Goal: Task Accomplishment & Management: Complete application form

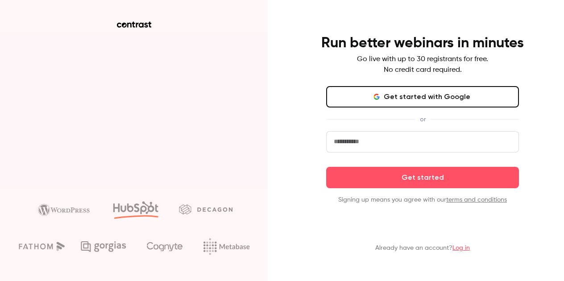
click at [438, 100] on button "Get started with Google" at bounding box center [422, 96] width 193 height 21
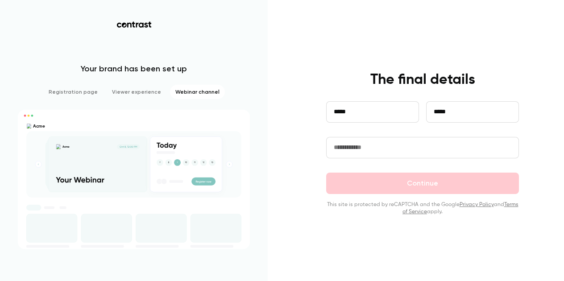
click at [337, 151] on input "text" at bounding box center [422, 147] width 193 height 21
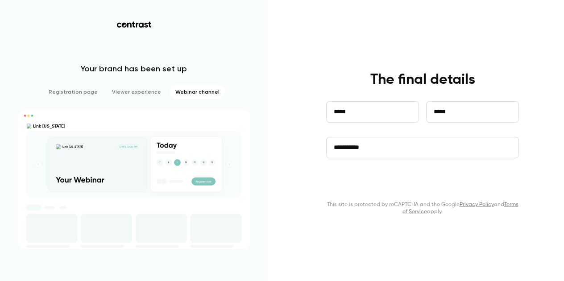
type input "**********"
click at [365, 179] on button "Continue" at bounding box center [422, 183] width 193 height 21
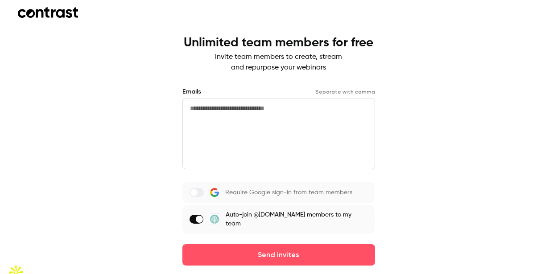
scroll to position [19, 0]
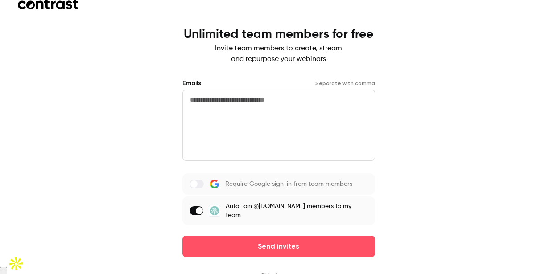
click at [272, 272] on button "Skip for now" at bounding box center [279, 276] width 36 height 9
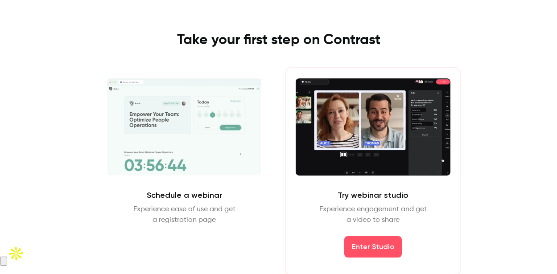
scroll to position [32, 0]
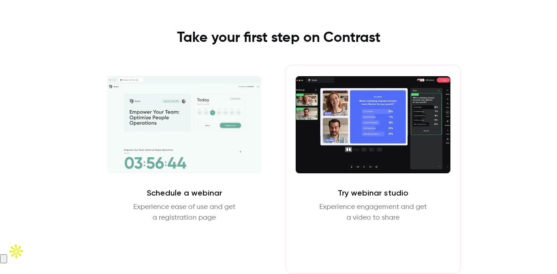
click at [378, 252] on button "Enter Studio" at bounding box center [373, 244] width 58 height 21
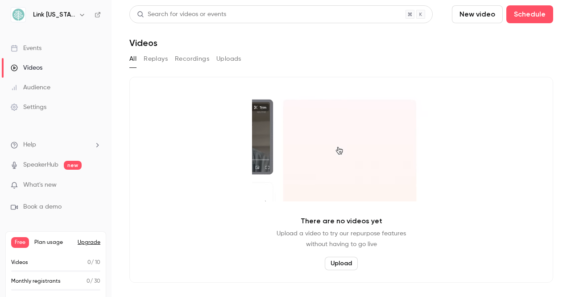
click at [30, 161] on link "SpeakerHub" at bounding box center [40, 164] width 35 height 9
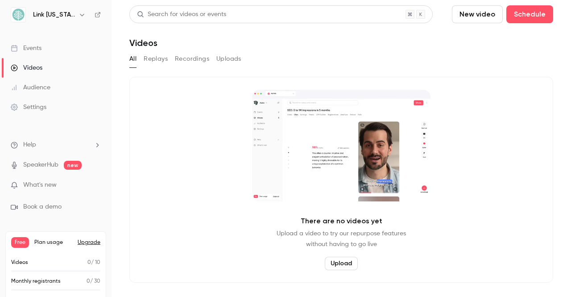
click at [44, 43] on link "Events" at bounding box center [56, 48] width 112 height 20
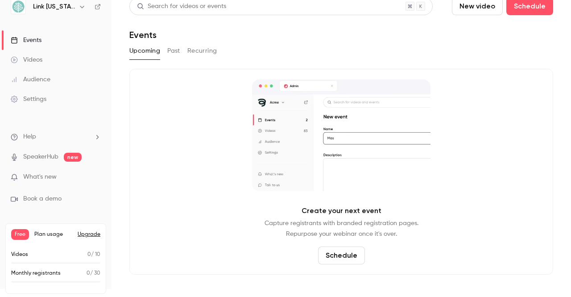
scroll to position [10, 0]
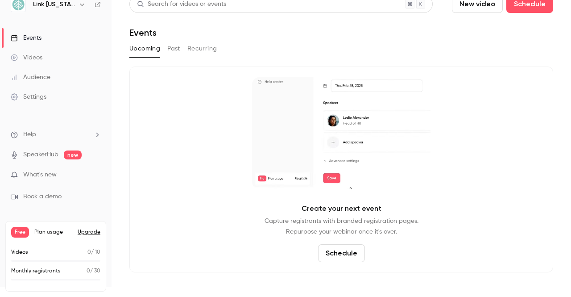
click at [60, 172] on p "What's new" at bounding box center [49, 174] width 76 height 9
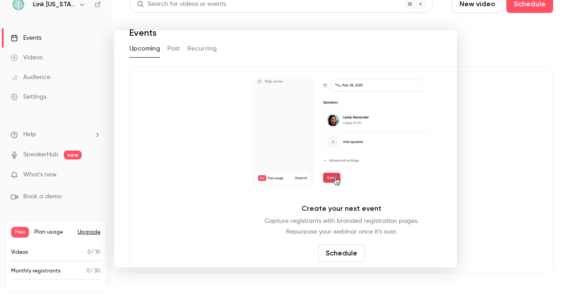
click at [52, 35] on div at bounding box center [285, 148] width 571 height 297
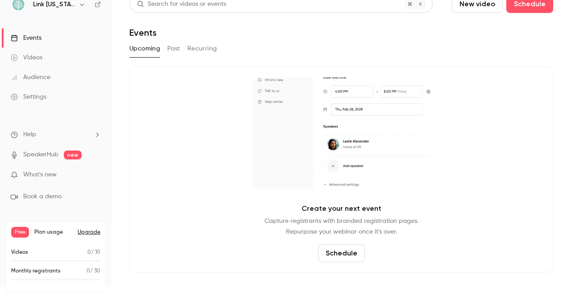
click at [332, 256] on button "Schedule" at bounding box center [341, 253] width 47 height 18
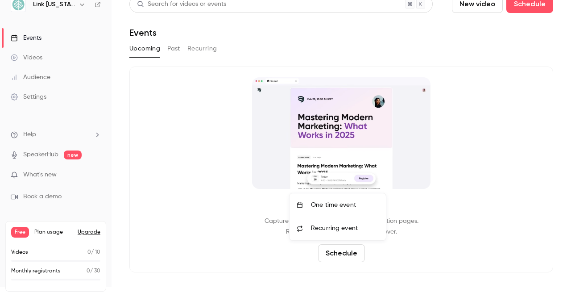
click at [326, 225] on span "Recurring event" at bounding box center [334, 227] width 47 height 9
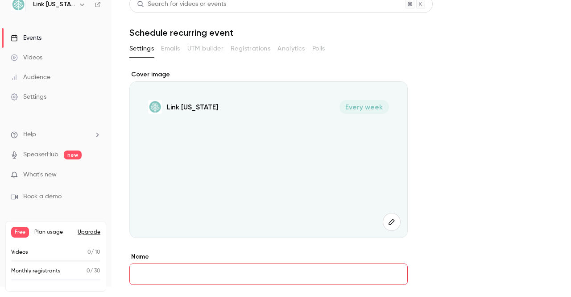
click at [353, 109] on span "Every week" at bounding box center [364, 107] width 50 height 14
click at [367, 107] on span "Every week" at bounding box center [364, 107] width 50 height 14
click at [392, 224] on icon "button" at bounding box center [392, 221] width 10 height 7
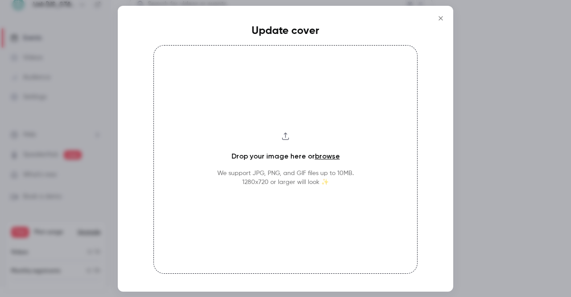
click at [438, 18] on icon "Close" at bounding box center [440, 18] width 11 height 7
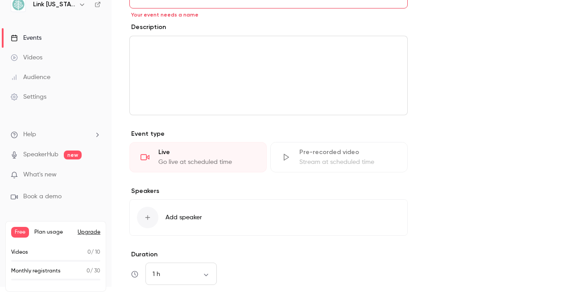
scroll to position [312, 0]
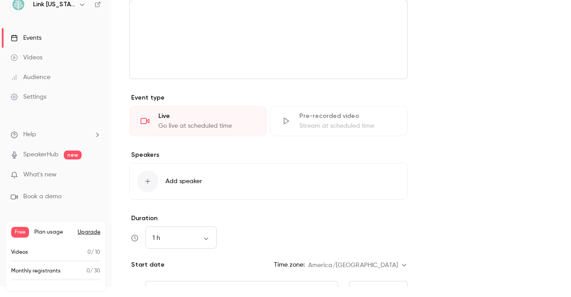
click at [181, 182] on span "Add speaker" at bounding box center [183, 181] width 37 height 9
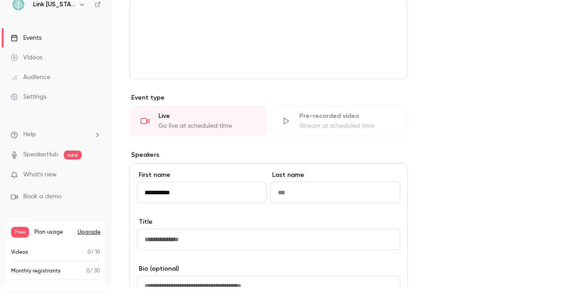
click at [176, 192] on input "**********" at bounding box center [202, 192] width 130 height 21
click at [176, 193] on input "**********" at bounding box center [202, 192] width 130 height 21
type input "**********"
click at [290, 196] on input at bounding box center [335, 192] width 130 height 21
paste input "*****"
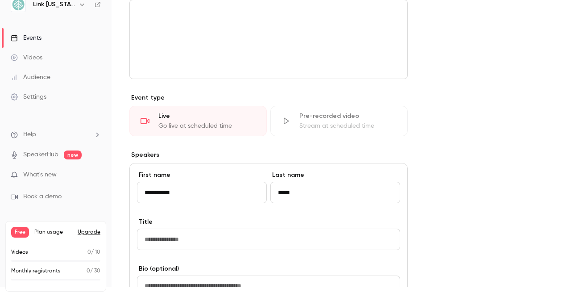
type input "*****"
click at [171, 191] on input "**********" at bounding box center [202, 192] width 130 height 21
type input "*****"
click at [169, 239] on input at bounding box center [268, 238] width 263 height 21
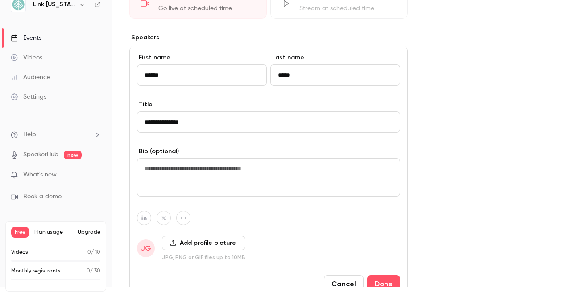
scroll to position [446, 0]
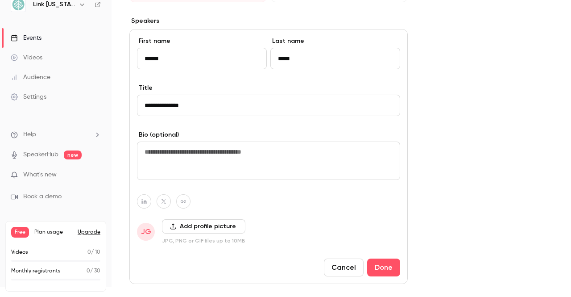
type input "**********"
click at [200, 224] on button "Add profile picture" at bounding box center [203, 226] width 83 height 14
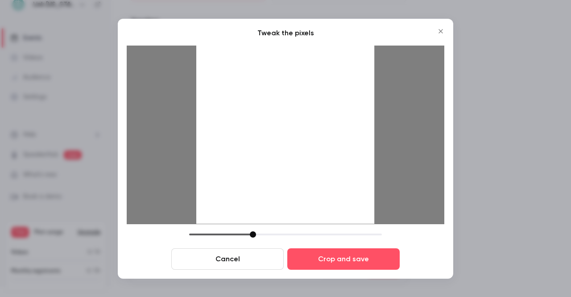
drag, startPoint x: 197, startPoint y: 222, endPoint x: 208, endPoint y: 202, distance: 23.0
click at [207, 204] on div at bounding box center [285, 134] width 178 height 178
drag, startPoint x: 224, startPoint y: 181, endPoint x: 278, endPoint y: 125, distance: 77.3
click at [278, 125] on div at bounding box center [285, 134] width 178 height 178
drag, startPoint x: 300, startPoint y: 102, endPoint x: 281, endPoint y: 136, distance: 39.6
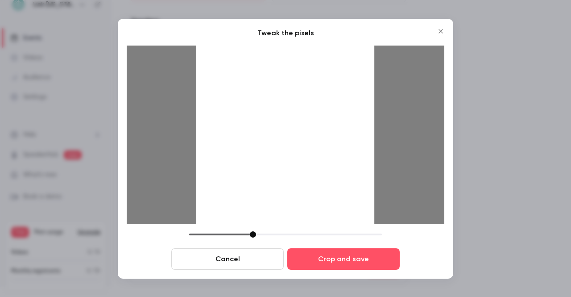
click at [281, 136] on div at bounding box center [285, 134] width 178 height 178
drag, startPoint x: 252, startPoint y: 236, endPoint x: 281, endPoint y: 228, distance: 30.1
click at [281, 228] on div "Tweak the pixels Cancel Crop and save" at bounding box center [286, 149] width 318 height 242
drag, startPoint x: 306, startPoint y: 139, endPoint x: 303, endPoint y: 149, distance: 10.1
click at [303, 149] on div at bounding box center [285, 134] width 178 height 178
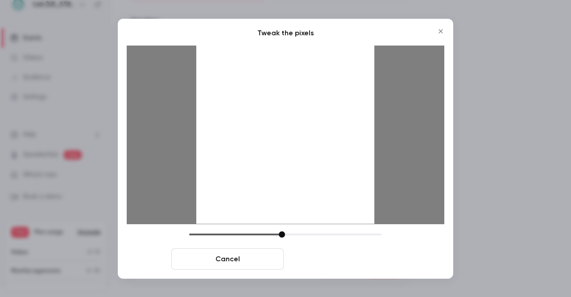
click at [359, 260] on button "Crop and save" at bounding box center [343, 258] width 112 height 21
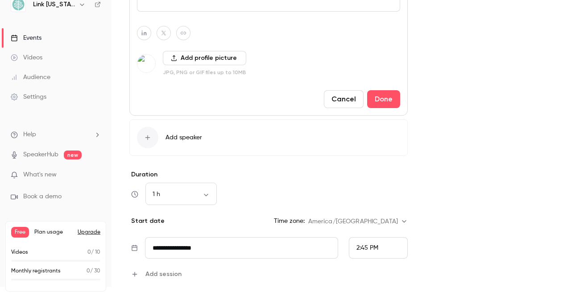
scroll to position [624, 0]
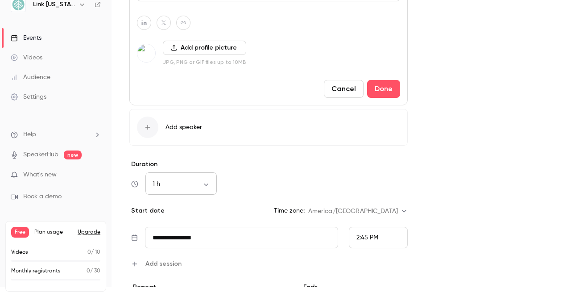
click at [209, 182] on body "**********" at bounding box center [285, 159] width 571 height 318
click at [170, 224] on li "30 min" at bounding box center [180, 230] width 71 height 23
type input "**"
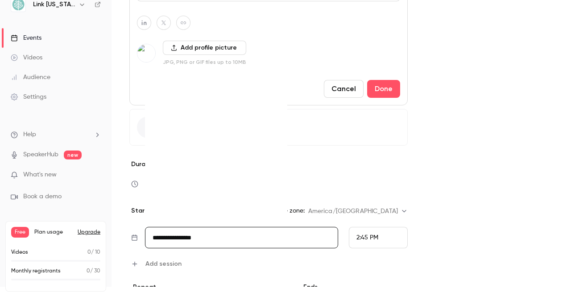
click at [196, 240] on input "**********" at bounding box center [241, 237] width 193 height 21
click at [251, 166] on div "22" at bounding box center [252, 167] width 14 height 13
type input "**********"
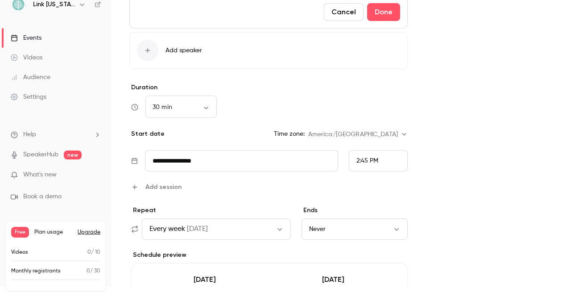
scroll to position [714, 0]
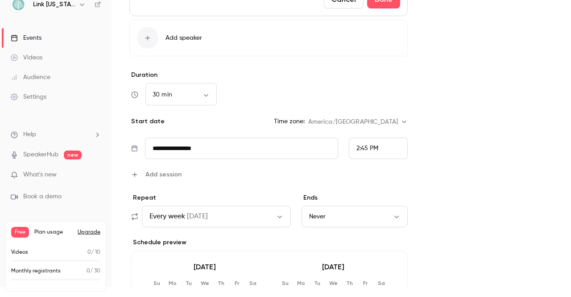
click at [363, 151] on span "2:45 PM" at bounding box center [367, 148] width 22 height 6
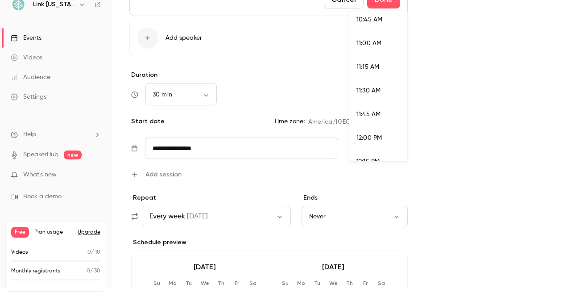
click at [369, 48] on li "11:00 AM" at bounding box center [378, 44] width 58 height 24
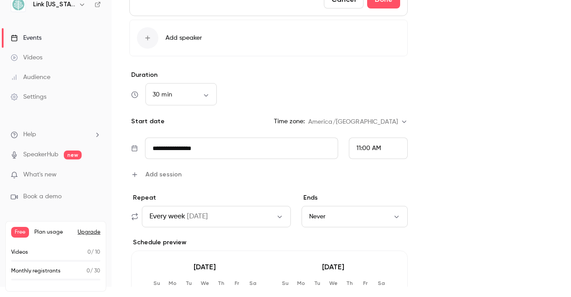
click at [229, 215] on button "Every week on Fri" at bounding box center [216, 216] width 149 height 21
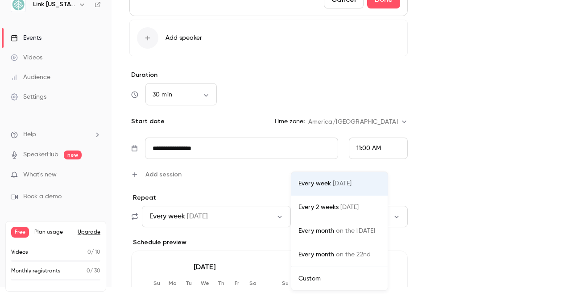
click at [306, 231] on div "Every month on the last Friday" at bounding box center [339, 230] width 82 height 9
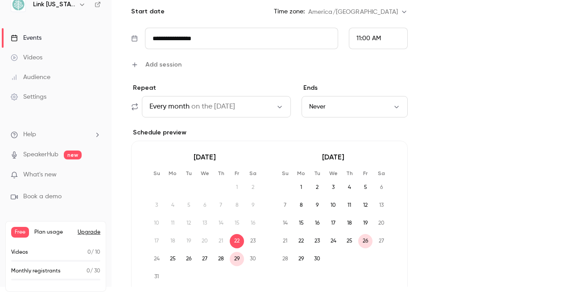
scroll to position [892, 0]
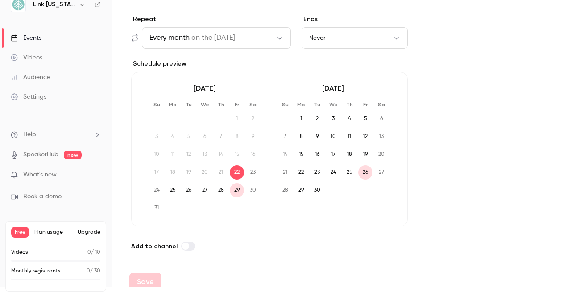
click at [236, 190] on span "29" at bounding box center [237, 190] width 14 height 14
click at [280, 39] on icon "button" at bounding box center [279, 38] width 4 height 2
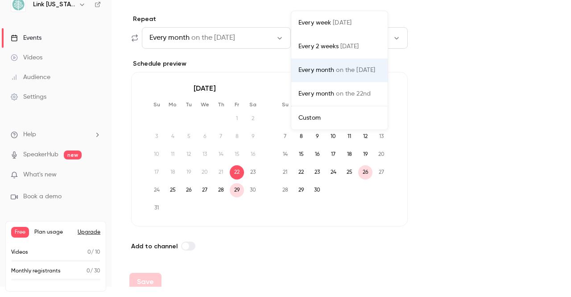
click at [323, 95] on div "Every month on the 22nd" at bounding box center [339, 93] width 82 height 9
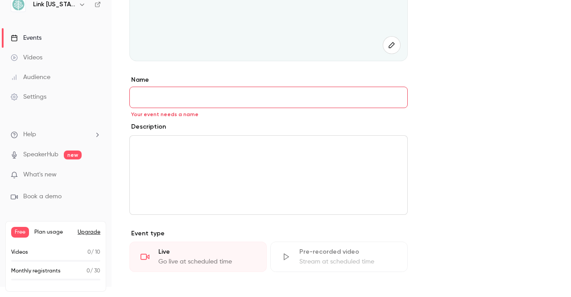
scroll to position [100, 0]
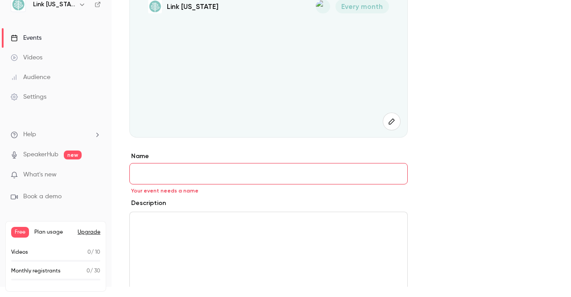
click at [195, 172] on input "Name" at bounding box center [268, 173] width 278 height 21
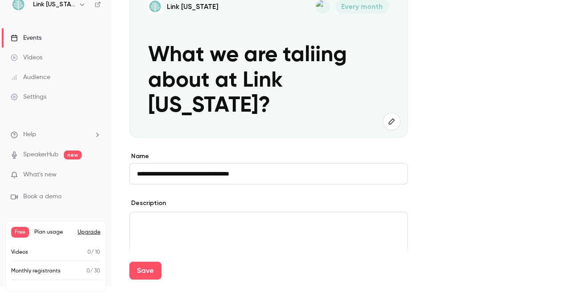
click at [185, 173] on input "**********" at bounding box center [268, 173] width 278 height 21
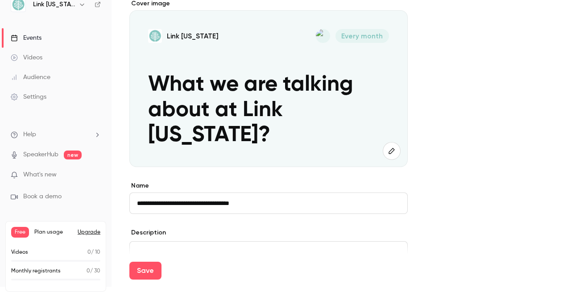
scroll to position [56, 0]
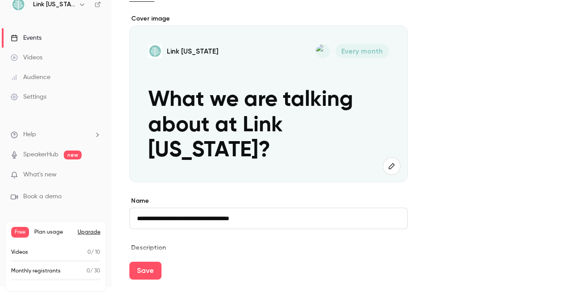
click at [159, 215] on input "**********" at bounding box center [268, 217] width 278 height 21
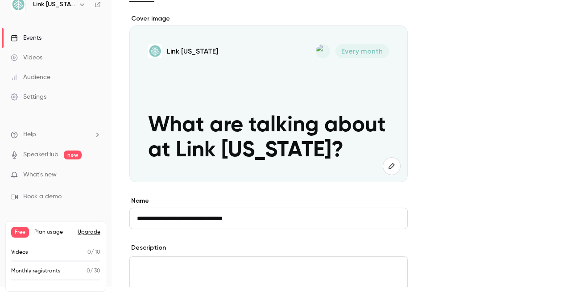
click at [166, 220] on input "**********" at bounding box center [268, 217] width 278 height 21
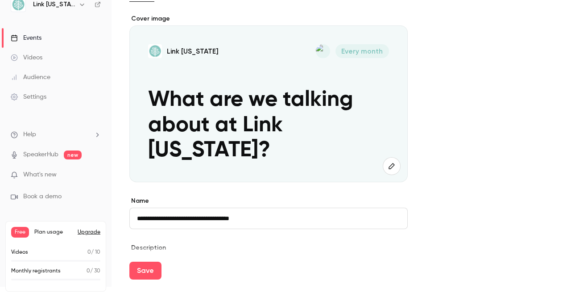
click at [215, 218] on input "**********" at bounding box center [268, 217] width 278 height 21
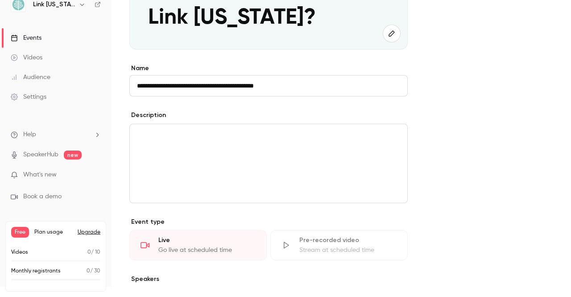
scroll to position [190, 0]
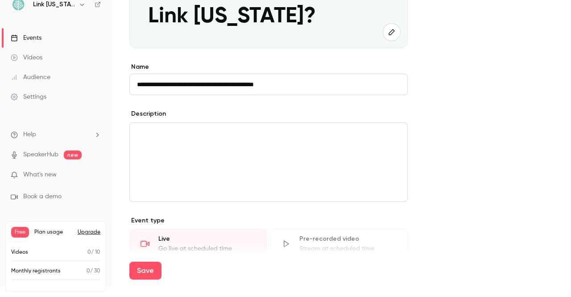
type input "**********"
click at [194, 150] on div "editor" at bounding box center [268, 162] width 277 height 78
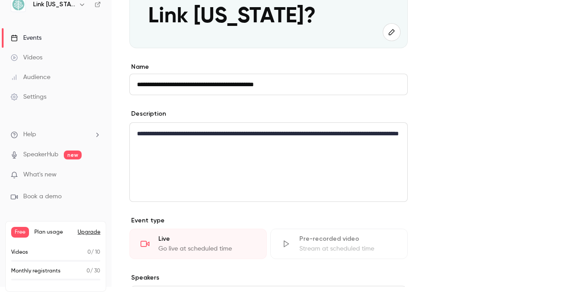
click at [245, 135] on p "**********" at bounding box center [268, 138] width 263 height 21
click at [235, 134] on p "**********" at bounding box center [268, 138] width 263 height 21
drag, startPoint x: 235, startPoint y: 134, endPoint x: 211, endPoint y: 138, distance: 24.9
click at [211, 138] on p "**********" at bounding box center [268, 138] width 263 height 21
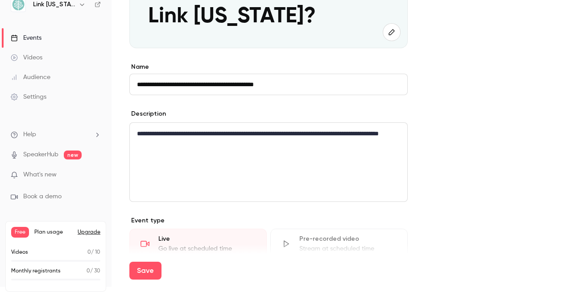
click at [159, 144] on p "**********" at bounding box center [268, 138] width 263 height 21
drag, startPoint x: 227, startPoint y: 142, endPoint x: 179, endPoint y: 145, distance: 47.8
click at [179, 145] on p "**********" at bounding box center [268, 138] width 263 height 21
click at [158, 145] on p "**********" at bounding box center [268, 138] width 263 height 21
click at [138, 143] on p "**********" at bounding box center [268, 138] width 263 height 21
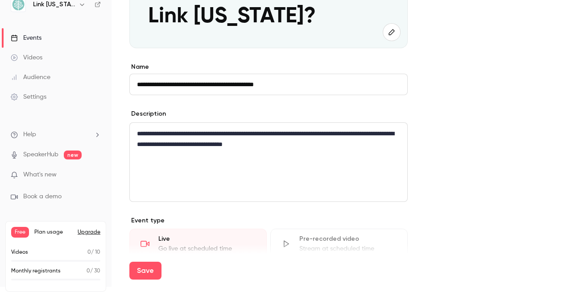
scroll to position [0, 0]
click at [374, 135] on span "**********" at bounding box center [356, 133] width 36 height 6
click at [174, 147] on p "**********" at bounding box center [268, 138] width 263 height 21
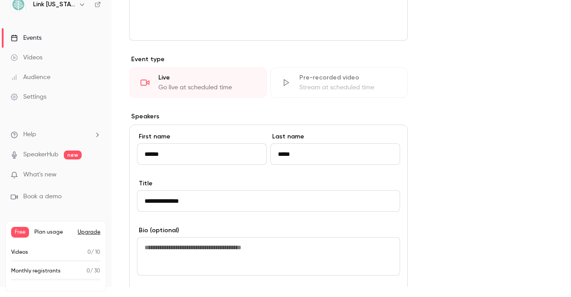
scroll to position [368, 0]
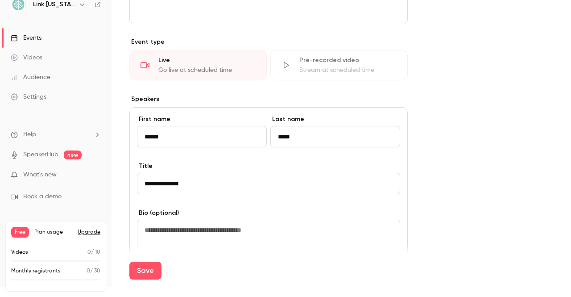
click at [238, 68] on div "Go live at scheduled time" at bounding box center [206, 70] width 97 height 9
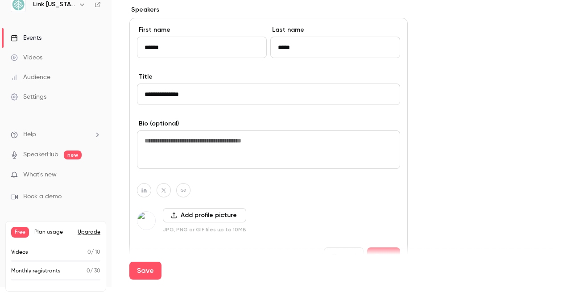
scroll to position [323, 0]
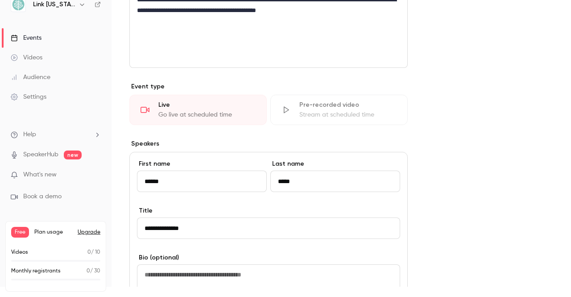
click at [164, 112] on div "Go live at scheduled time" at bounding box center [206, 114] width 97 height 9
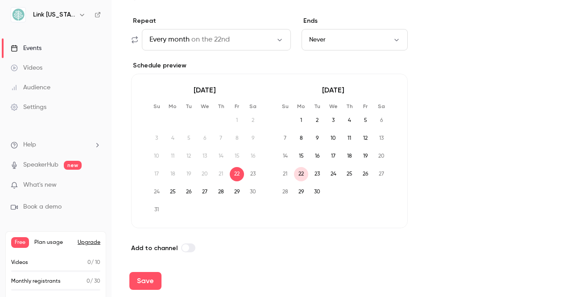
scroll to position [903, 0]
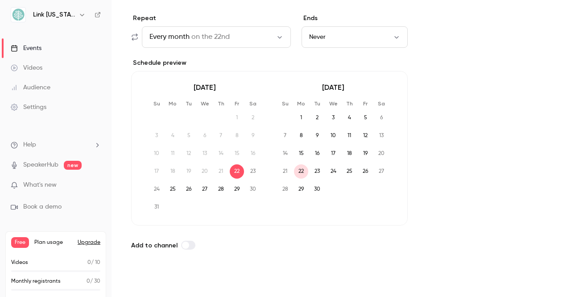
click at [145, 278] on button "Save" at bounding box center [145, 281] width 32 height 18
type input "**"
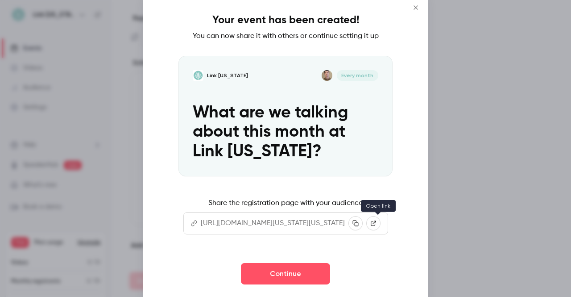
click at [376, 221] on icon at bounding box center [373, 222] width 5 height 5
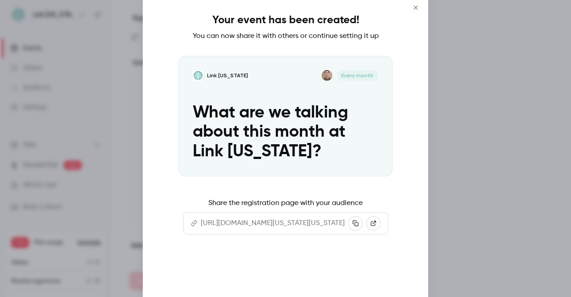
click at [299, 272] on button "Continue" at bounding box center [285, 273] width 89 height 21
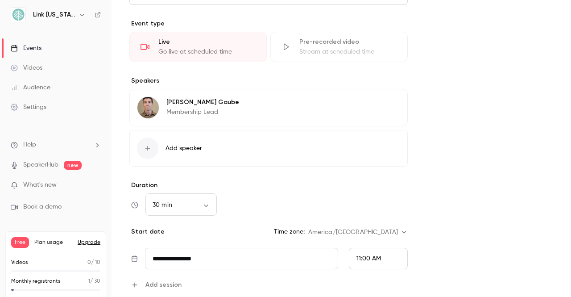
scroll to position [401, 0]
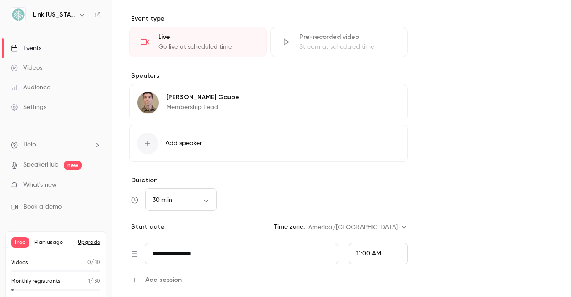
click at [193, 47] on div "Go live at scheduled time" at bounding box center [206, 46] width 97 height 9
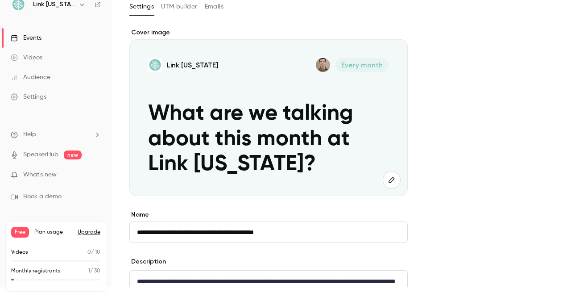
scroll to position [0, 0]
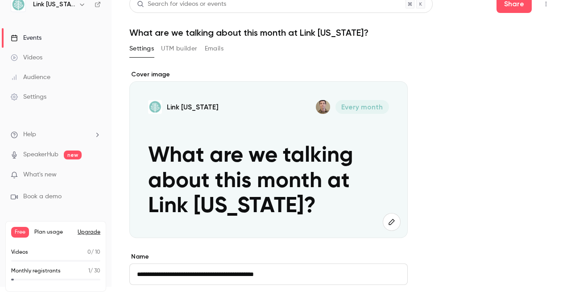
click at [167, 50] on button "UTM builder" at bounding box center [179, 48] width 36 height 14
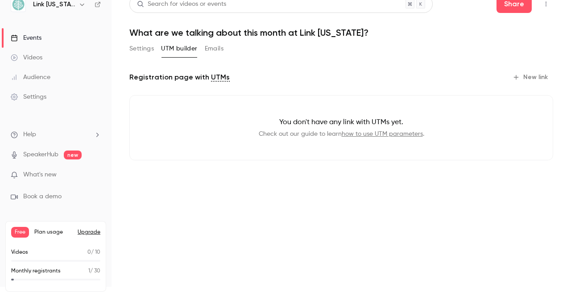
click at [363, 134] on link "how to use UTM parameters" at bounding box center [382, 134] width 81 height 6
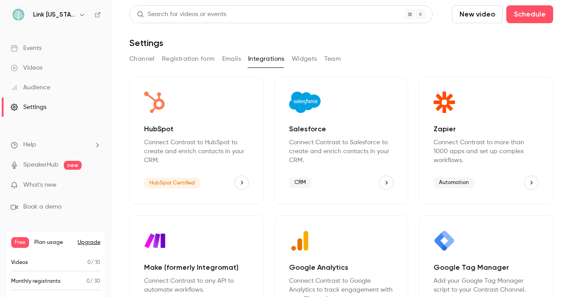
click at [239, 182] on icon "HubSpot" at bounding box center [242, 182] width 6 height 6
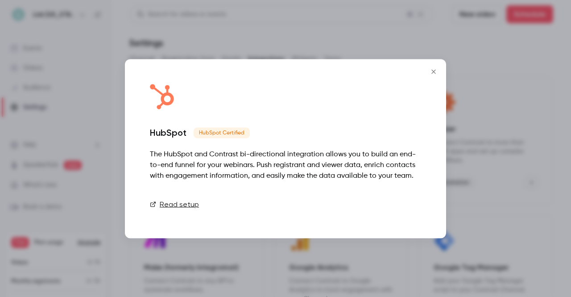
click at [408, 207] on link "Connect" at bounding box center [398, 204] width 45 height 18
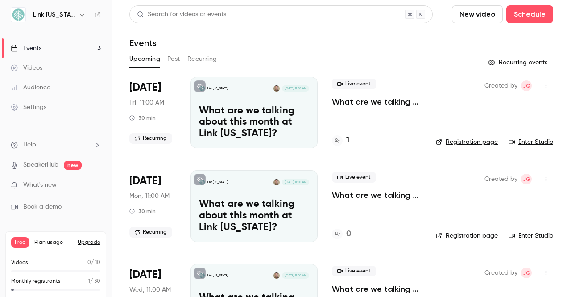
click at [542, 85] on icon "button" at bounding box center [545, 86] width 7 height 6
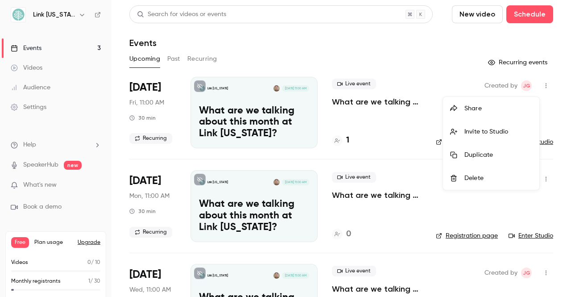
click at [208, 58] on div at bounding box center [285, 148] width 571 height 297
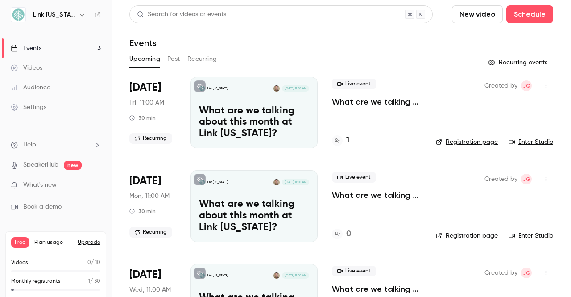
click at [207, 58] on button "Recurring" at bounding box center [202, 59] width 30 height 14
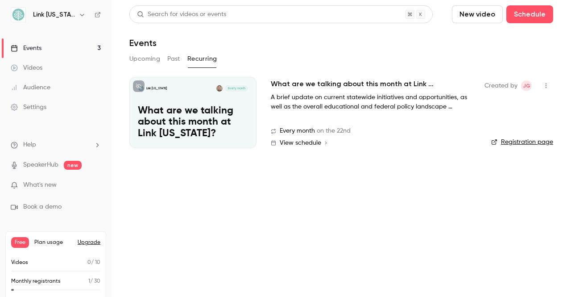
click at [542, 84] on icon "button" at bounding box center [545, 86] width 7 height 6
click at [409, 126] on div at bounding box center [285, 148] width 571 height 297
click at [220, 115] on p "What are we talking about this month at Link Oregon?" at bounding box center [193, 122] width 110 height 34
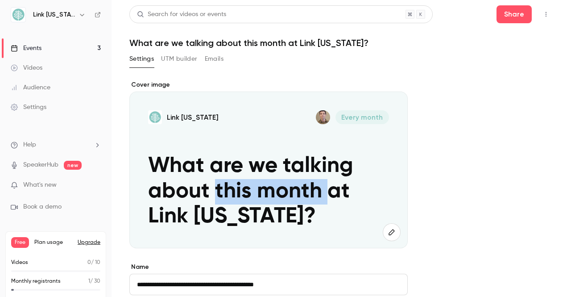
drag, startPoint x: 324, startPoint y: 192, endPoint x: 215, endPoint y: 201, distance: 109.2
click at [215, 201] on p "What are we talking about this month at Link Oregon?" at bounding box center [268, 191] width 241 height 76
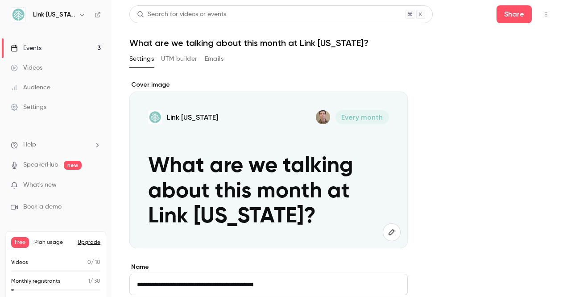
click at [349, 190] on p "What are we talking about this month at Link Oregon?" at bounding box center [268, 191] width 241 height 76
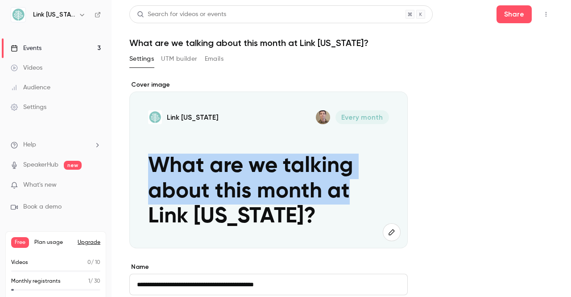
drag, startPoint x: 347, startPoint y: 192, endPoint x: 155, endPoint y: 173, distance: 193.2
click at [155, 173] on p "What are we talking about this month at Link Oregon?" at bounding box center [268, 191] width 241 height 76
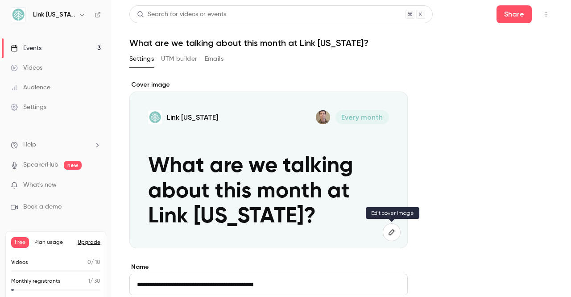
click at [390, 227] on button "button" at bounding box center [392, 232] width 18 height 18
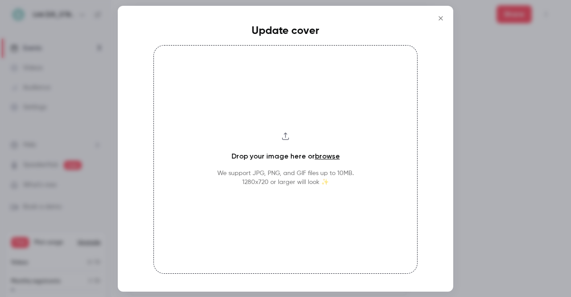
click at [440, 17] on icon "Close" at bounding box center [440, 18] width 11 height 7
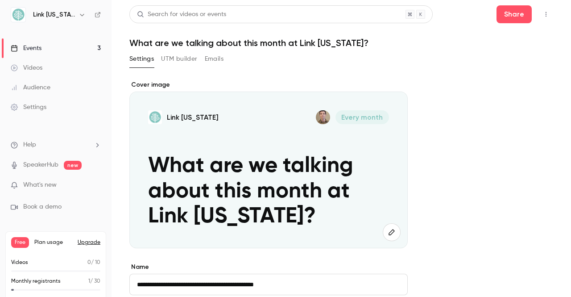
click at [148, 163] on div "Link Oregon Every month What are we talking about this month at Link Oregon?" at bounding box center [268, 169] width 278 height 157
click at [150, 164] on p "What are we talking about this month at Link Oregon?" at bounding box center [268, 191] width 241 height 76
click at [149, 164] on p "What are we talking about this month at Link Oregon?" at bounding box center [268, 191] width 241 height 76
click at [156, 167] on p "What are we talking about this month at Link Oregon?" at bounding box center [268, 191] width 241 height 76
click at [286, 212] on p "What are we talking about this month at Link Oregon?" at bounding box center [268, 191] width 241 height 76
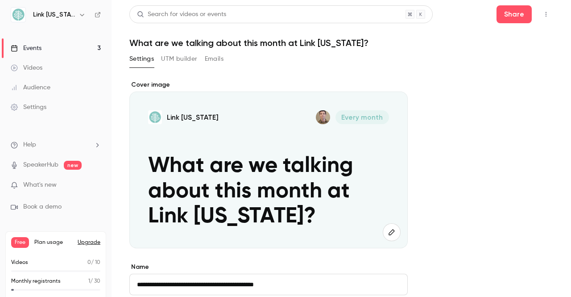
click at [395, 231] on icon "button" at bounding box center [392, 231] width 10 height 7
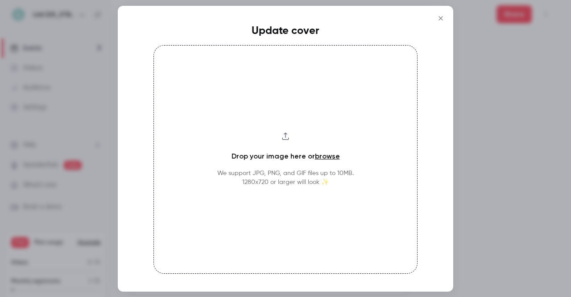
drag, startPoint x: 444, startPoint y: 20, endPoint x: 439, endPoint y: 24, distance: 6.6
click at [444, 20] on icon "Close" at bounding box center [440, 18] width 11 height 7
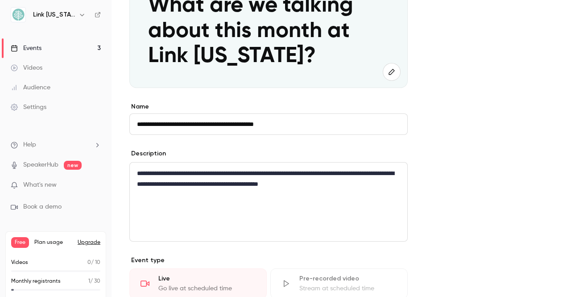
scroll to position [178, 0]
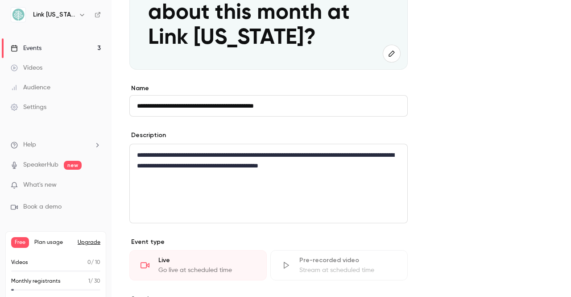
click at [378, 167] on p "**********" at bounding box center [268, 159] width 263 height 21
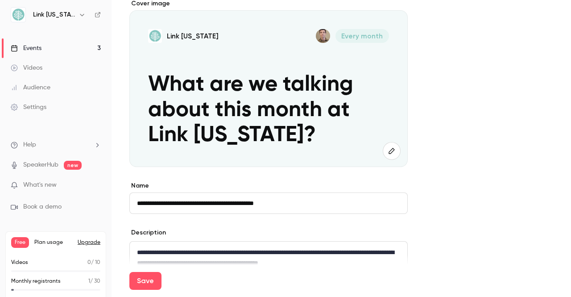
scroll to position [45, 0]
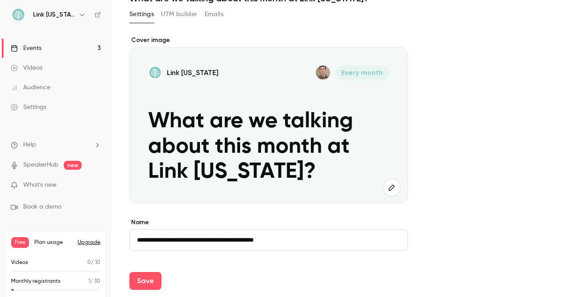
click at [149, 118] on p "What are we talking about this month at Link Oregon?" at bounding box center [268, 147] width 241 height 76
click at [137, 240] on input "**********" at bounding box center [268, 239] width 278 height 21
click at [150, 122] on p "What are we talking about this month at Link Oregon?" at bounding box center [268, 147] width 241 height 76
click at [152, 118] on p "What are we talking about this month at Link Oregon?" at bounding box center [268, 147] width 241 height 76
click at [185, 125] on p "What are we talking about this month at Link Oregon?" at bounding box center [268, 147] width 241 height 76
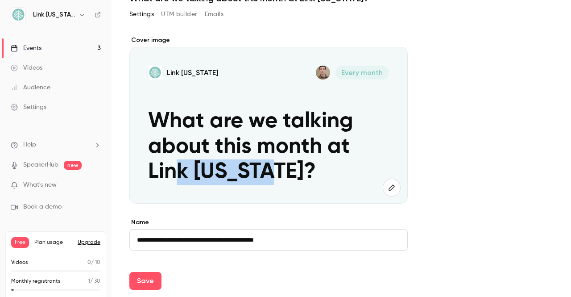
drag, startPoint x: 278, startPoint y: 173, endPoint x: 181, endPoint y: 169, distance: 97.3
click at [181, 169] on p "What are we talking about this month at Link Oregon?" at bounding box center [268, 147] width 241 height 76
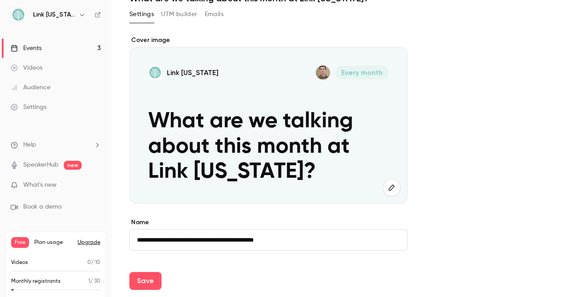
click at [154, 122] on p "What are we talking about this month at Link Oregon?" at bounding box center [268, 147] width 241 height 76
click at [136, 237] on input "**********" at bounding box center [268, 239] width 278 height 21
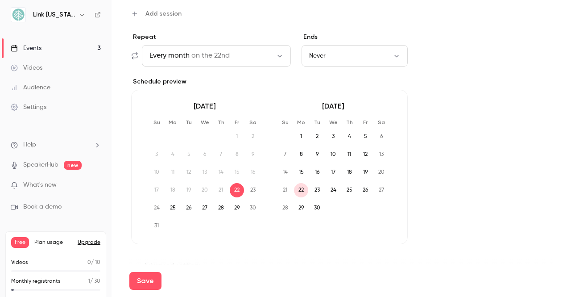
scroll to position [690, 0]
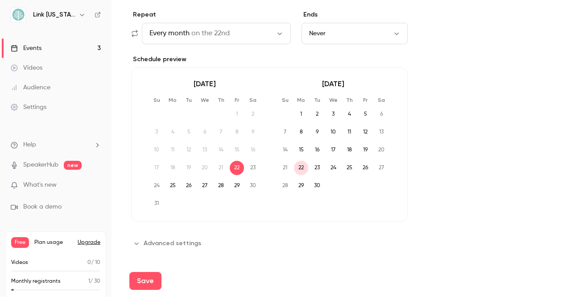
click at [145, 278] on button "Save" at bounding box center [145, 281] width 32 height 18
type input "**********"
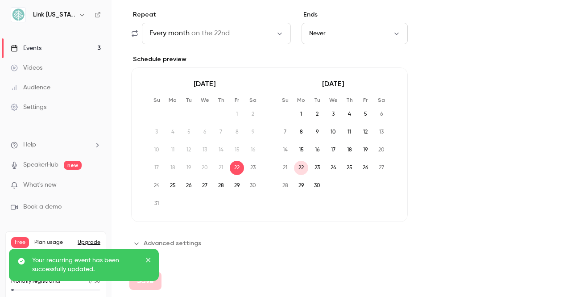
click at [52, 47] on link "Events 3" at bounding box center [56, 48] width 112 height 20
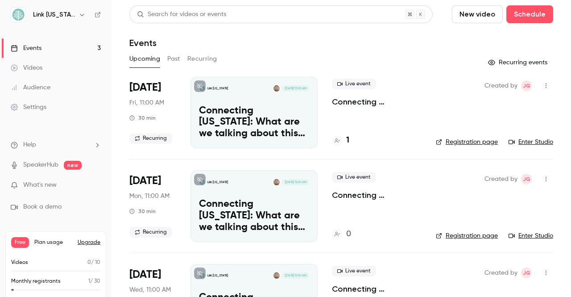
click at [347, 143] on h4 "1" at bounding box center [347, 140] width 3 height 12
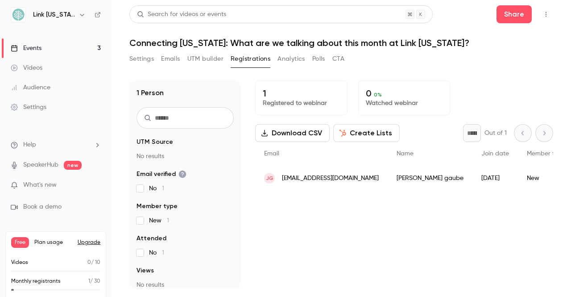
click at [388, 182] on div "jerry gaube" at bounding box center [430, 177] width 85 height 25
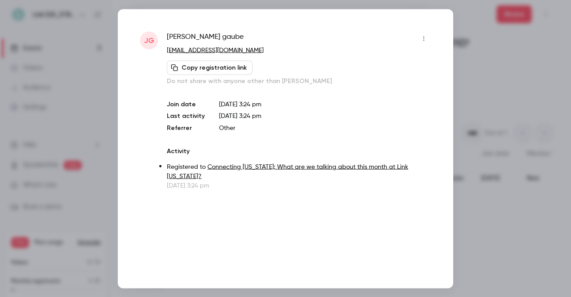
click at [200, 65] on button "Copy registration link" at bounding box center [210, 67] width 86 height 14
click at [201, 70] on button "Copied!" at bounding box center [189, 67] width 44 height 14
click at [425, 36] on icon "button" at bounding box center [423, 38] width 7 height 6
click at [478, 223] on div at bounding box center [285, 148] width 571 height 297
click at [476, 224] on div at bounding box center [285, 148] width 571 height 297
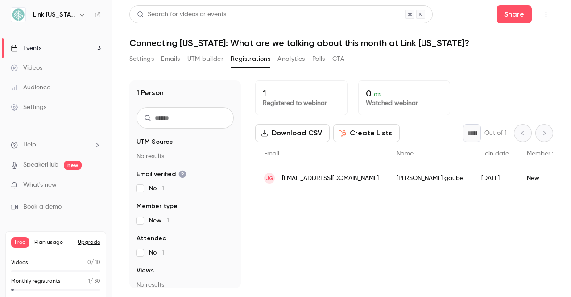
click at [355, 134] on button "Create Lists" at bounding box center [366, 133] width 66 height 18
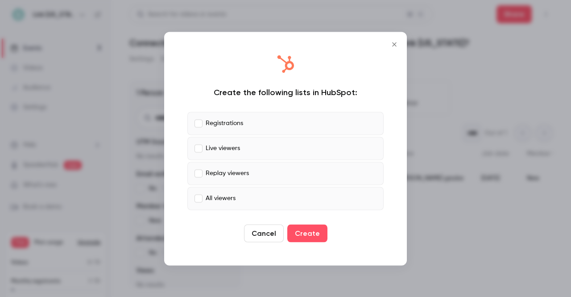
click at [267, 228] on button "Cancel" at bounding box center [264, 233] width 40 height 18
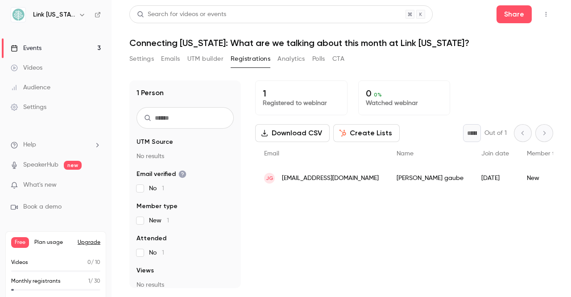
click at [46, 63] on link "Videos" at bounding box center [56, 68] width 112 height 20
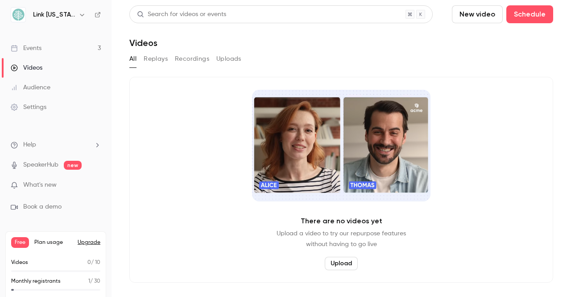
click at [337, 267] on button "Upload" at bounding box center [341, 262] width 33 height 13
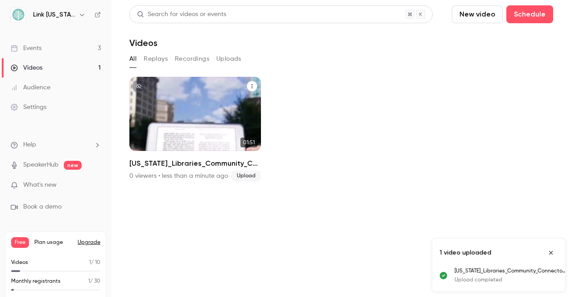
click at [197, 116] on div "Link Oregon Aug 12 Oregon_Libraries_Community_Connectors (1)" at bounding box center [195, 114] width 132 height 74
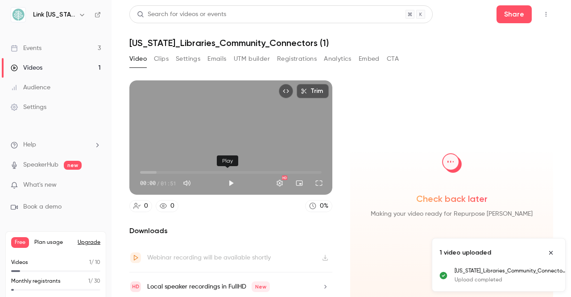
click at [225, 177] on button "Play" at bounding box center [231, 183] width 18 height 18
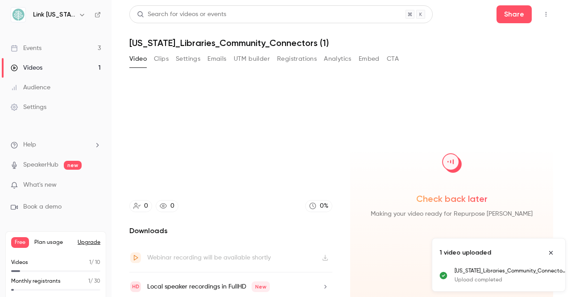
click at [350, 212] on div "Check back later Making your video ready for Repurpose Ai" at bounding box center [451, 190] width 203 height 220
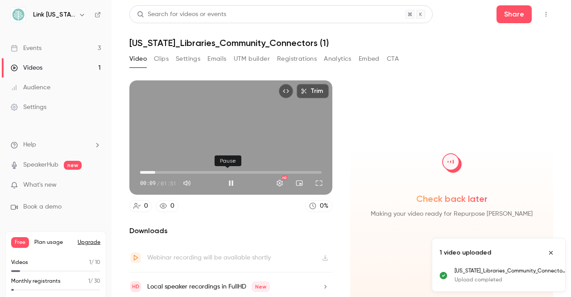
click at [224, 178] on button "Pause" at bounding box center [231, 183] width 18 height 18
type input "***"
click at [46, 47] on link "Events 3" at bounding box center [56, 48] width 112 height 20
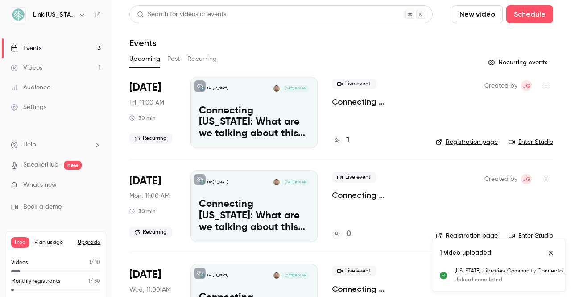
click at [213, 58] on button "Recurring" at bounding box center [202, 59] width 30 height 14
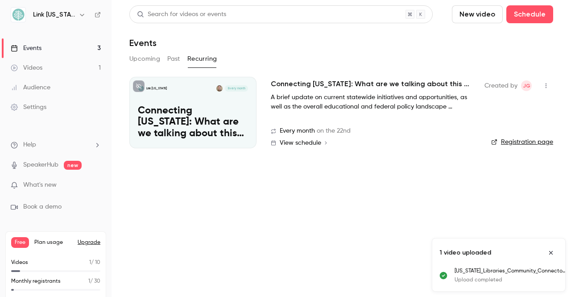
click at [539, 90] on button "button" at bounding box center [546, 85] width 14 height 14
click at [416, 199] on div at bounding box center [285, 148] width 571 height 297
click at [179, 97] on div "Link Oregon Every month Connecting Oregon: What are we talking about this month…" at bounding box center [192, 112] width 127 height 71
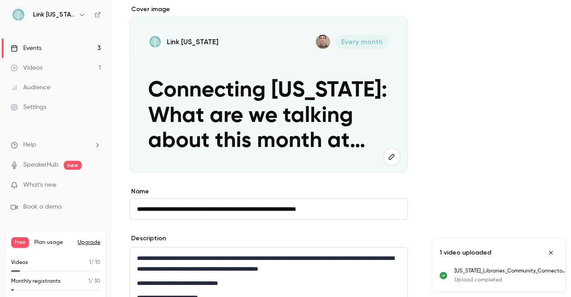
scroll to position [89, 0]
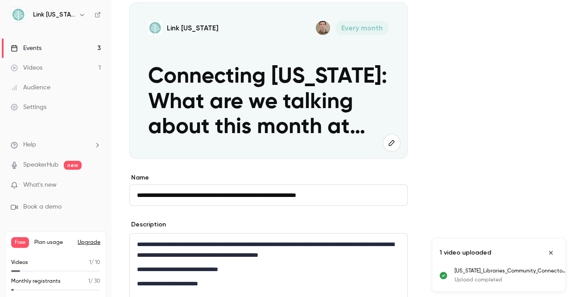
click at [393, 149] on button "button" at bounding box center [392, 143] width 18 height 18
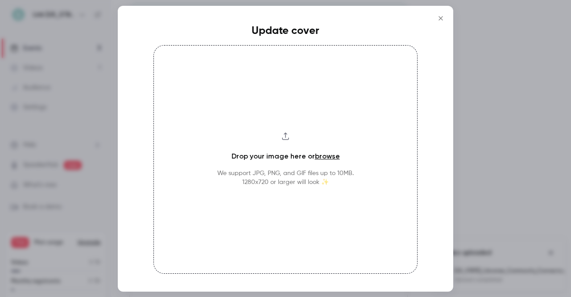
click at [267, 139] on div "Drop your image here or browse We support JPG, PNG, and GIF files up to 10MB. 1…" at bounding box center [285, 159] width 264 height 228
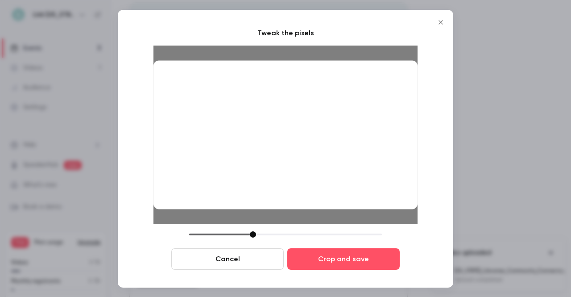
drag, startPoint x: 156, startPoint y: 207, endPoint x: 178, endPoint y: 202, distance: 22.8
click at [178, 202] on div at bounding box center [285, 134] width 264 height 149
drag, startPoint x: 249, startPoint y: 233, endPoint x: 372, endPoint y: 206, distance: 126.1
click at [372, 206] on div "Tweak the pixels Cancel Crop and save" at bounding box center [285, 149] width 264 height 242
drag, startPoint x: 352, startPoint y: 153, endPoint x: 285, endPoint y: 153, distance: 66.5
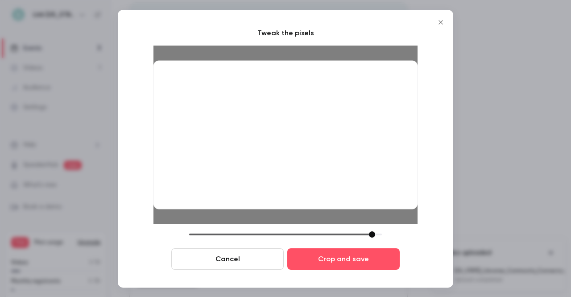
click at [285, 153] on div at bounding box center [285, 134] width 264 height 149
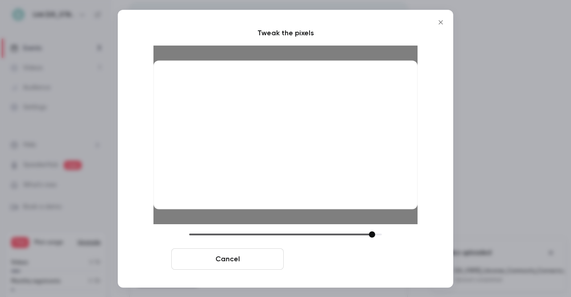
click at [358, 261] on button "Crop and save" at bounding box center [343, 258] width 112 height 21
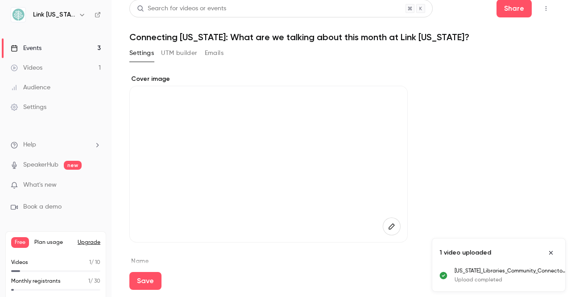
scroll to position [0, 0]
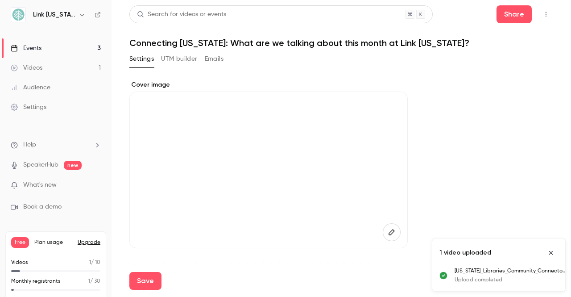
click at [392, 229] on icon "button" at bounding box center [391, 232] width 6 height 6
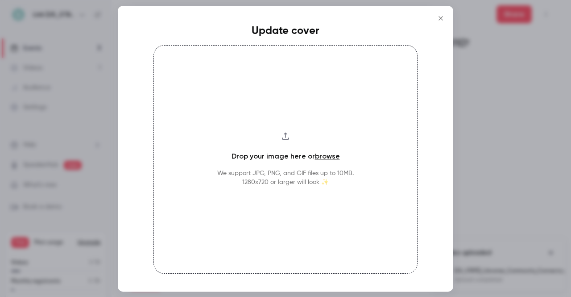
click at [324, 153] on link "browse" at bounding box center [327, 156] width 25 height 8
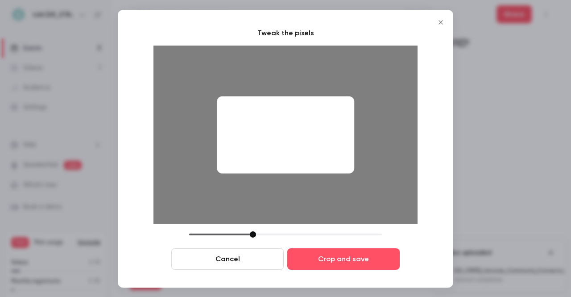
click at [246, 155] on div at bounding box center [285, 134] width 137 height 77
drag, startPoint x: 244, startPoint y: 157, endPoint x: 255, endPoint y: 151, distance: 12.6
click at [255, 151] on div at bounding box center [285, 134] width 137 height 77
drag, startPoint x: 255, startPoint y: 233, endPoint x: 237, endPoint y: 239, distance: 18.3
click at [237, 239] on div "Cancel Crop and save" at bounding box center [285, 250] width 264 height 38
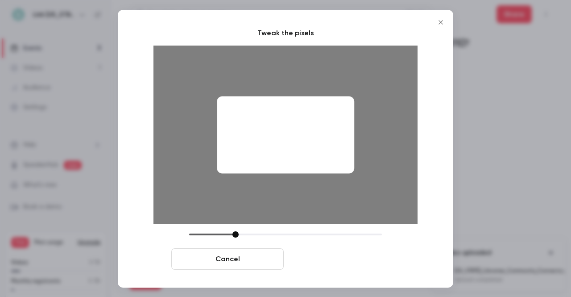
click at [321, 263] on button "Crop and save" at bounding box center [343, 258] width 112 height 21
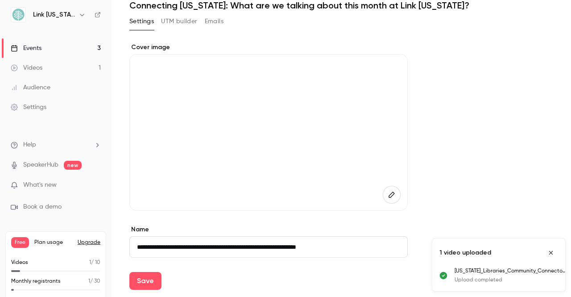
scroll to position [89, 0]
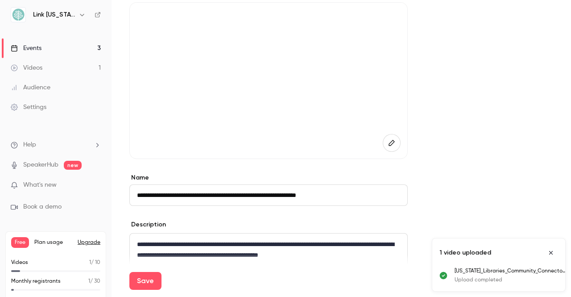
click at [178, 194] on input "**********" at bounding box center [268, 194] width 278 height 21
click at [331, 194] on input "**********" at bounding box center [268, 194] width 278 height 21
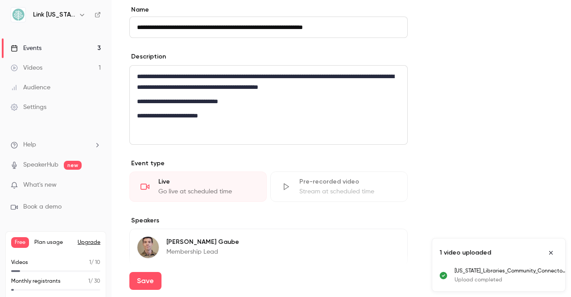
scroll to position [244, 0]
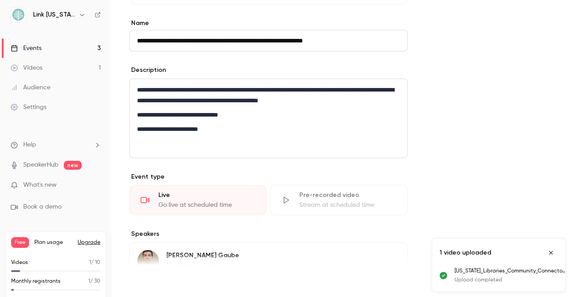
click at [149, 277] on button "Save" at bounding box center [145, 281] width 32 height 18
type input "**********"
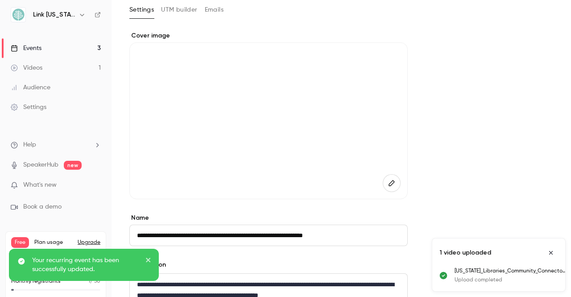
scroll to position [0, 0]
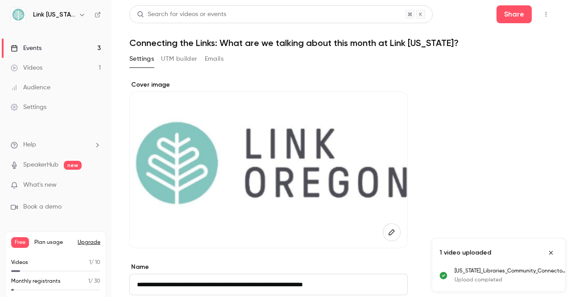
click at [221, 61] on button "Emails" at bounding box center [214, 59] width 19 height 14
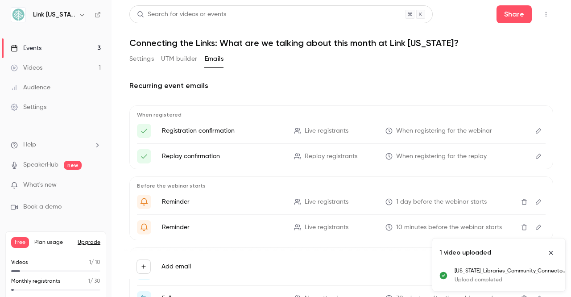
click at [59, 51] on link "Events 3" at bounding box center [56, 48] width 112 height 20
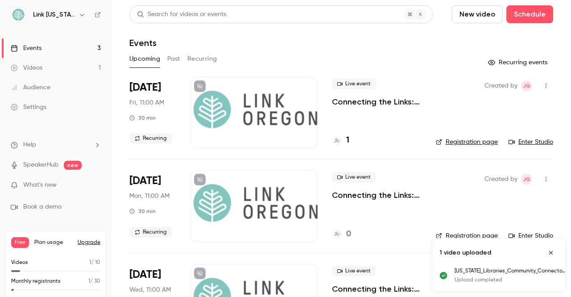
click at [468, 142] on link "Registration page" at bounding box center [467, 141] width 62 height 9
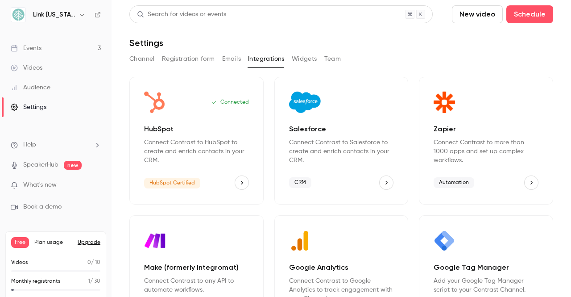
click at [263, 60] on button "Integrations" at bounding box center [266, 59] width 37 height 14
